Goal: Task Accomplishment & Management: Use online tool/utility

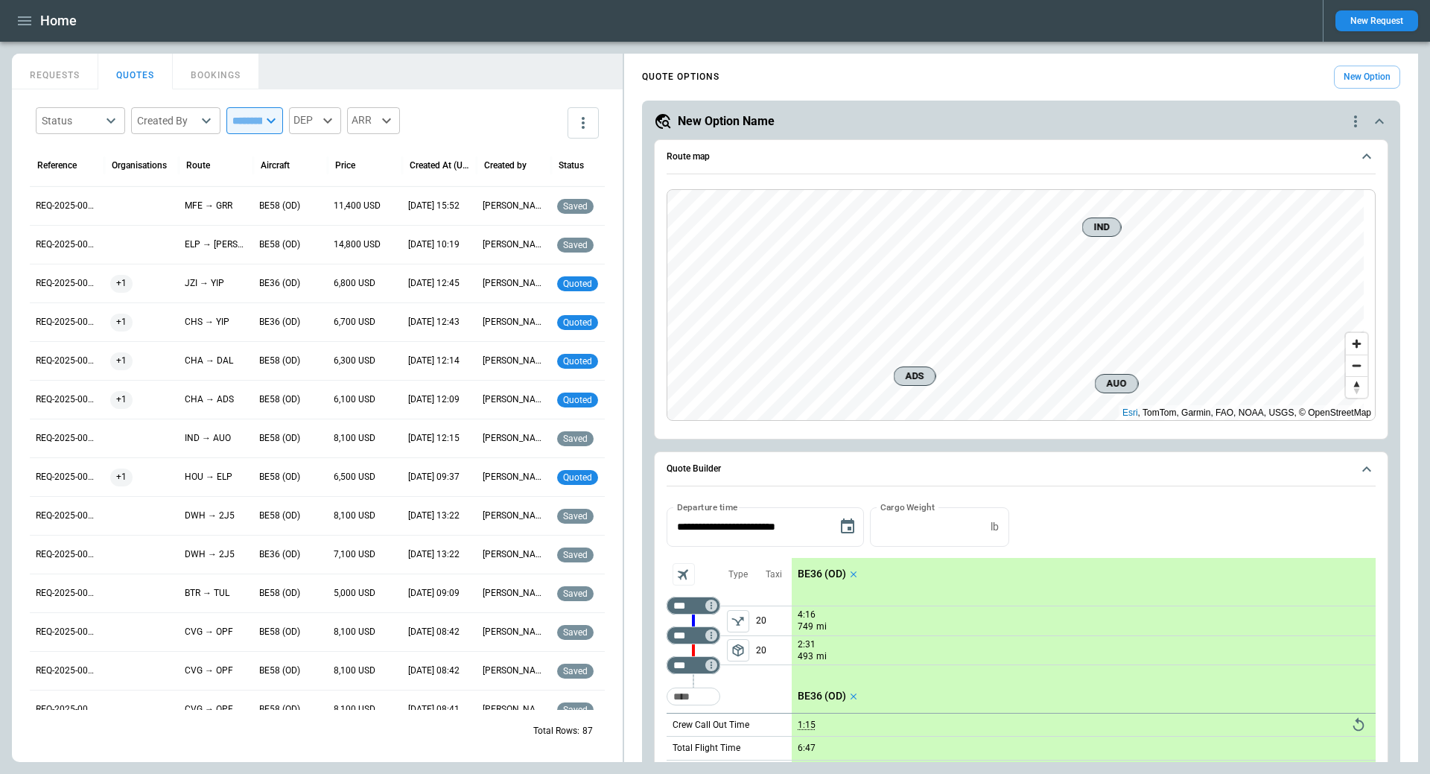
scroll to position [298, 0]
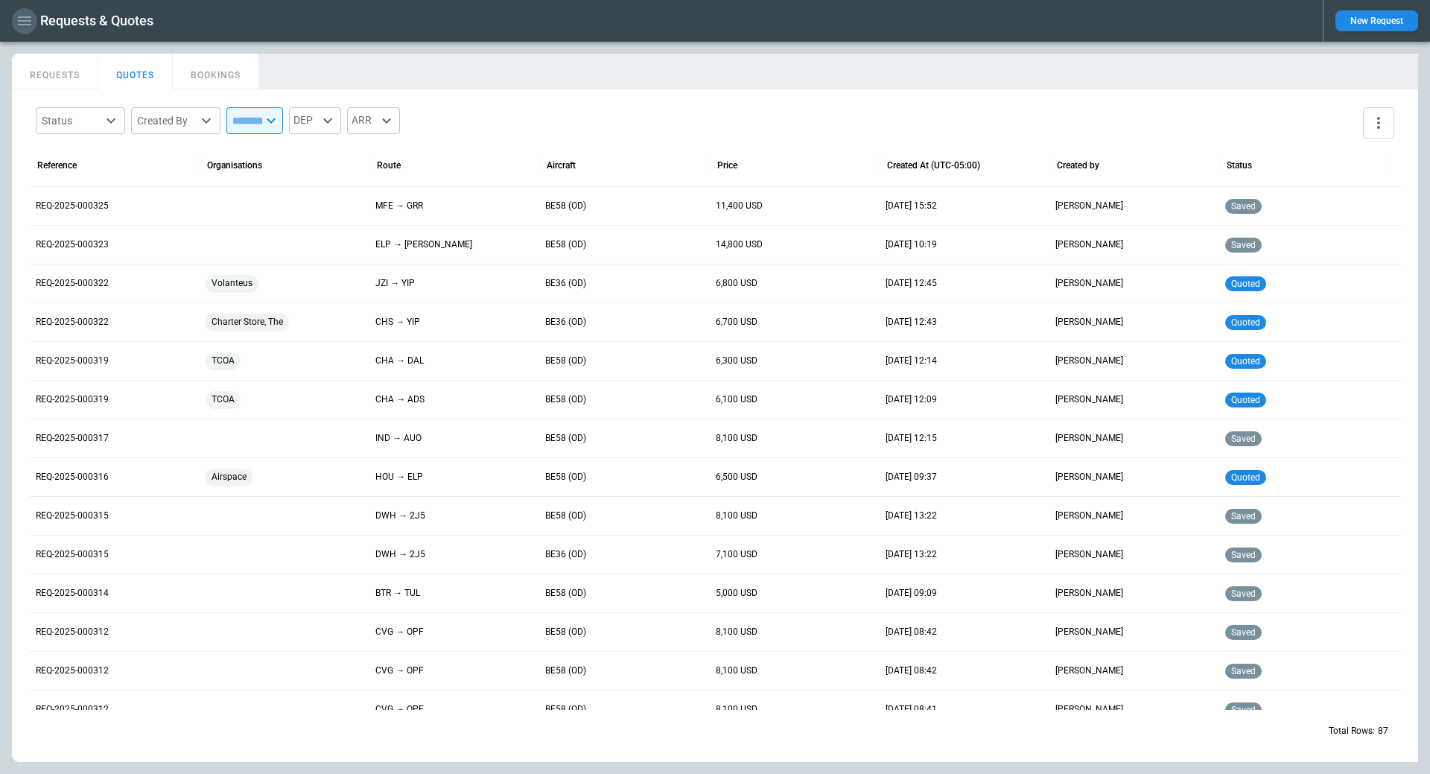
click at [19, 19] on icon "button" at bounding box center [25, 21] width 18 height 18
click at [74, 55] on Quotes "Requests & Quotes" at bounding box center [68, 52] width 112 height 25
click at [459, 57] on div at bounding box center [715, 387] width 1430 height 774
click at [23, 24] on icon "button" at bounding box center [24, 20] width 13 height 9
click at [37, 73] on li "Contacts" at bounding box center [68, 77] width 112 height 25
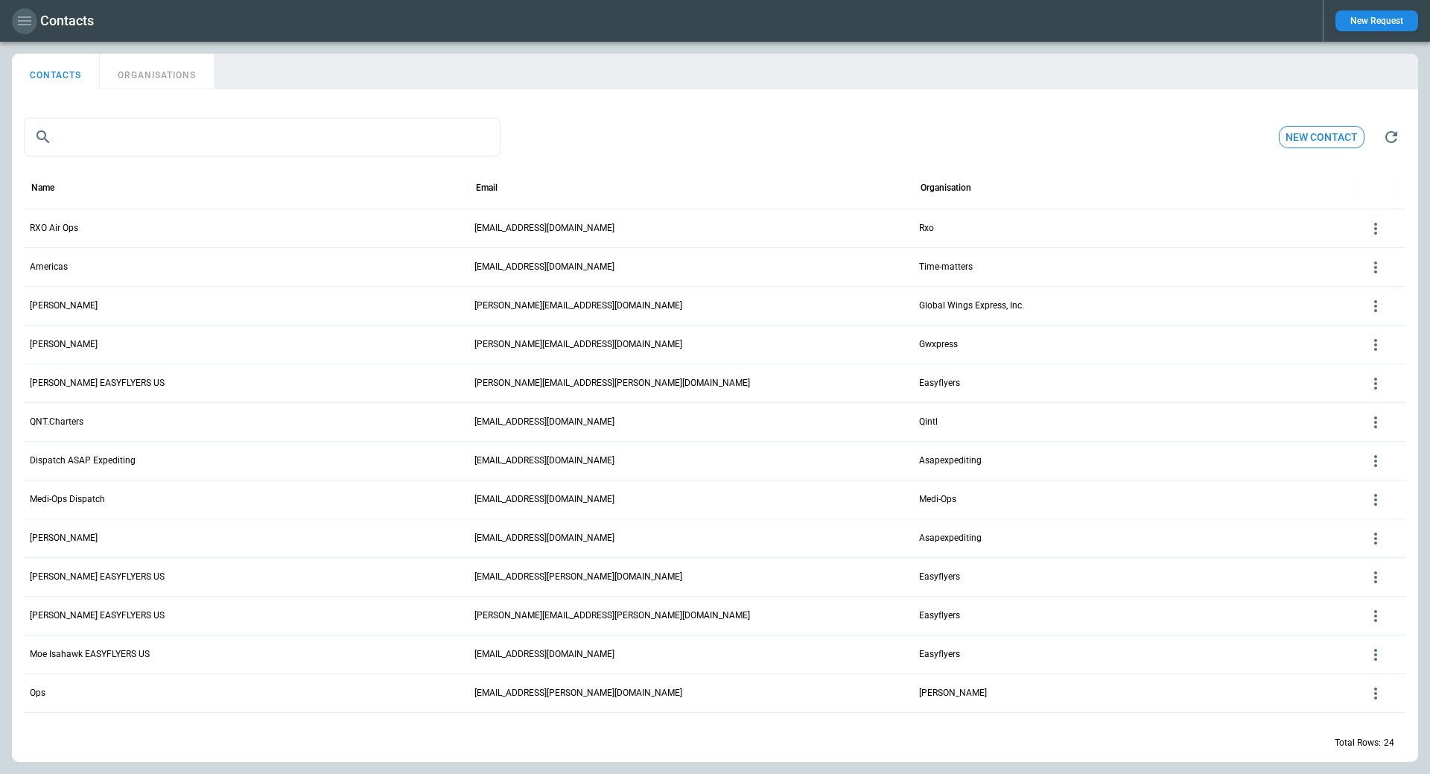
click at [26, 16] on icon "button" at bounding box center [24, 20] width 13 height 9
click at [340, 45] on div at bounding box center [715, 387] width 1430 height 774
click at [950, 187] on div "Organisation" at bounding box center [946, 188] width 51 height 10
click at [1391, 25] on button "New Request" at bounding box center [1377, 20] width 83 height 21
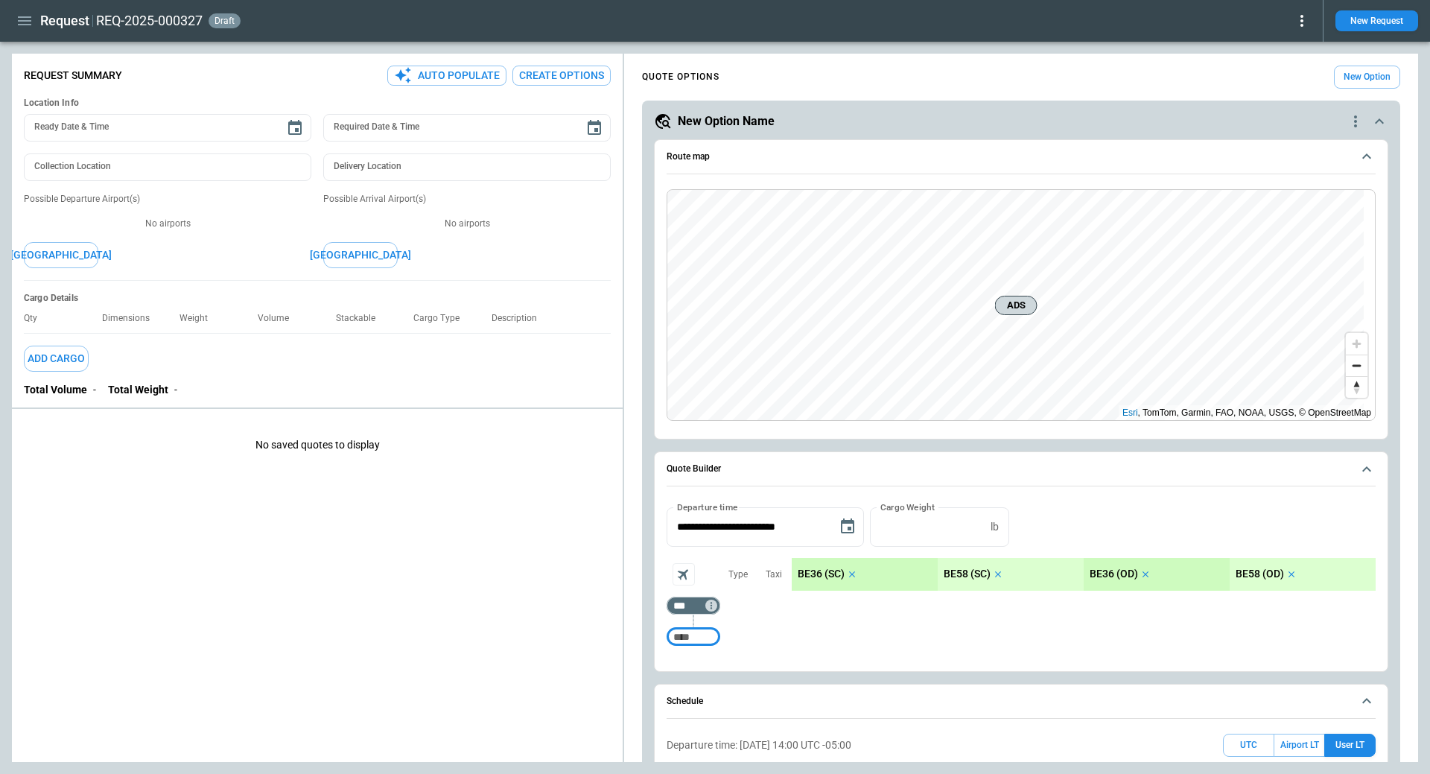
scroll to position [360, 0]
